Goal: Find specific page/section

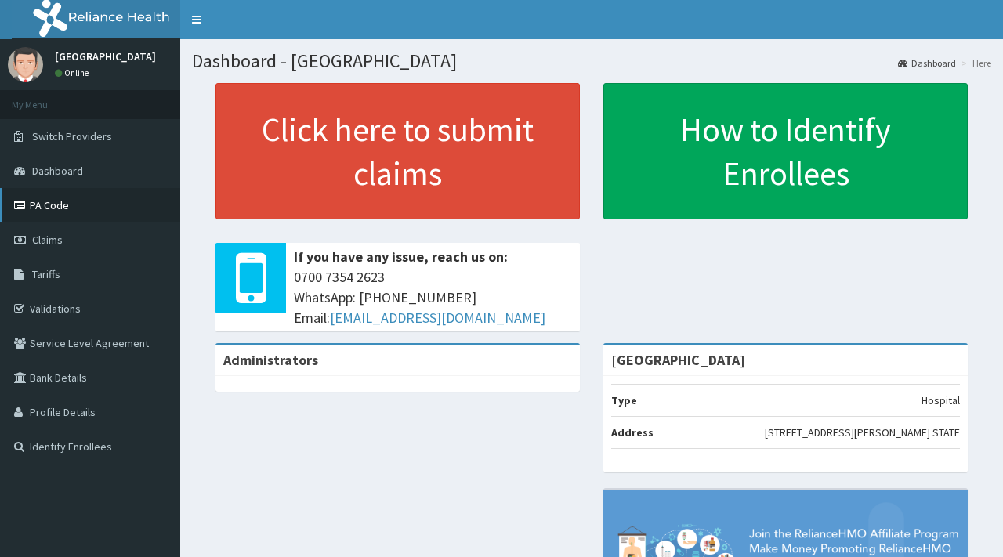
click at [38, 197] on link "PA Code" at bounding box center [90, 205] width 180 height 34
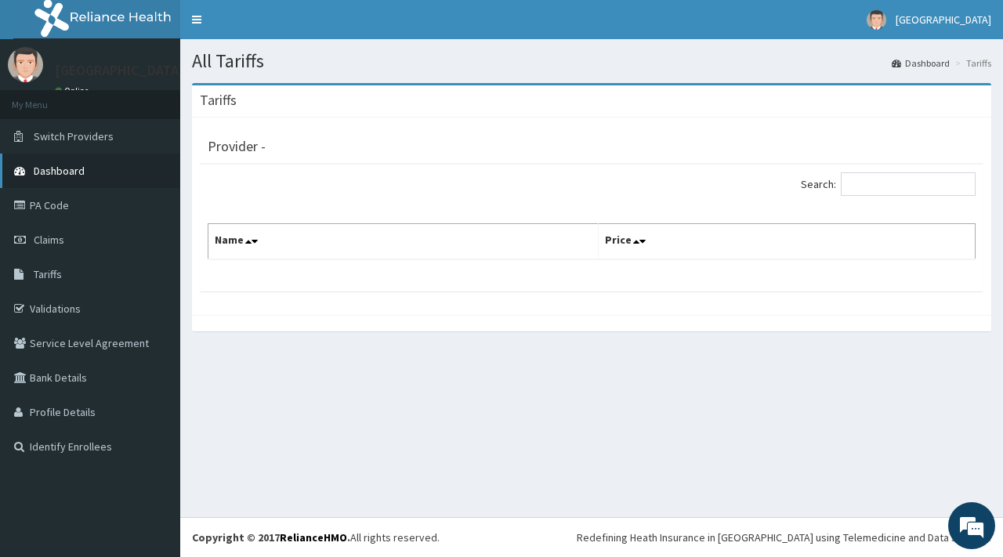
click at [73, 165] on span "Dashboard" at bounding box center [59, 171] width 51 height 14
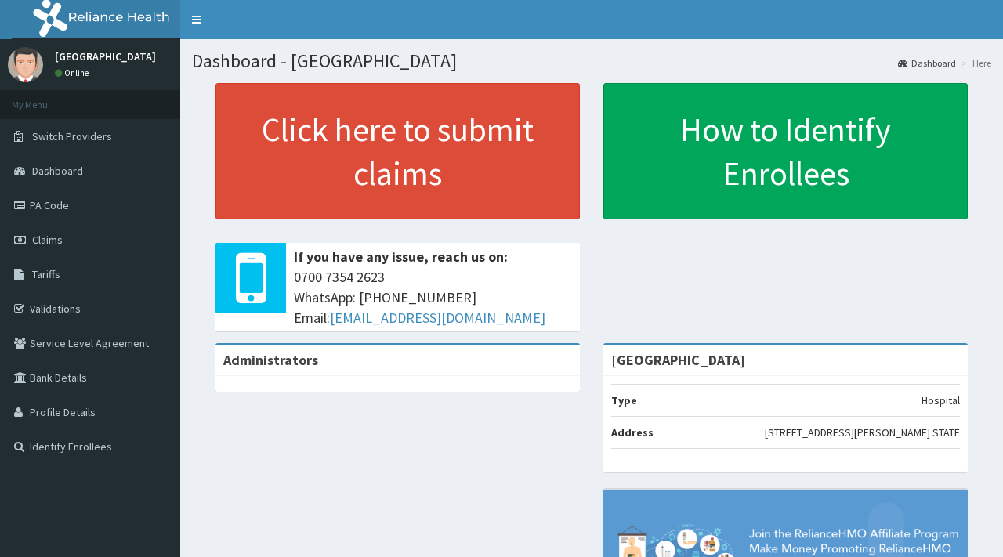
click at [58, 269] on span "Tariffs" at bounding box center [46, 274] width 28 height 14
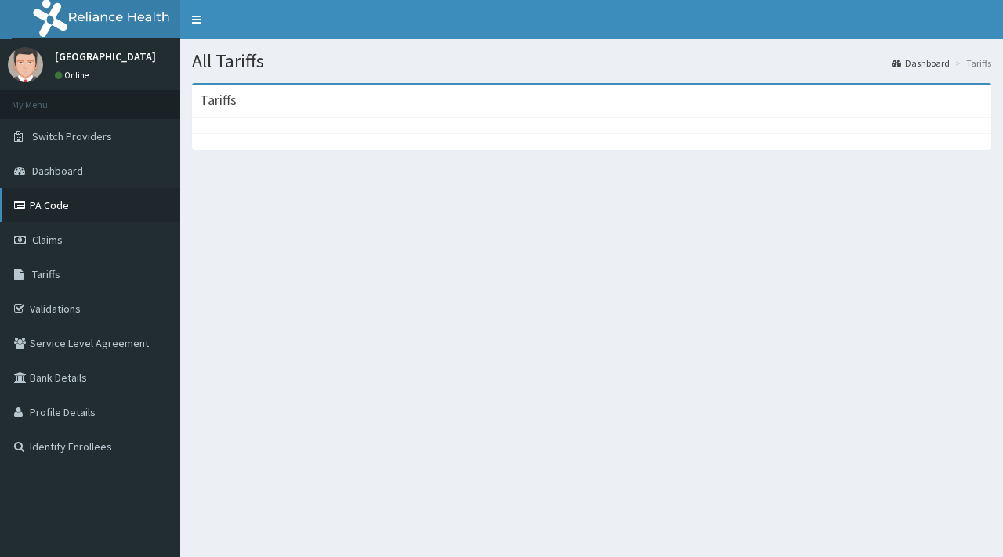
click at [59, 201] on link "PA Code" at bounding box center [90, 205] width 180 height 34
